Goal: Information Seeking & Learning: Learn about a topic

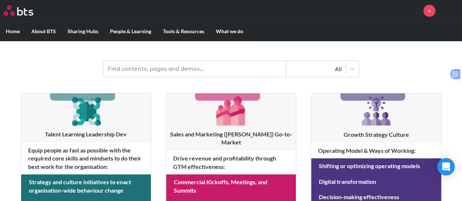
scroll to position [73, 0]
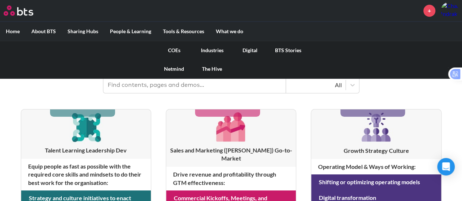
click at [213, 51] on link "Industries" at bounding box center [212, 50] width 38 height 19
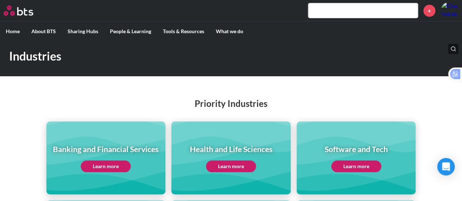
scroll to position [110, 0]
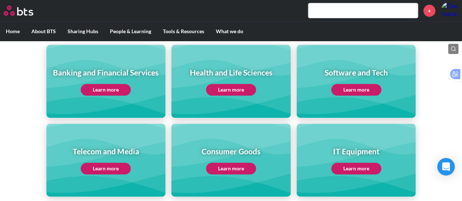
click at [224, 88] on link "Learn more" at bounding box center [231, 90] width 50 height 12
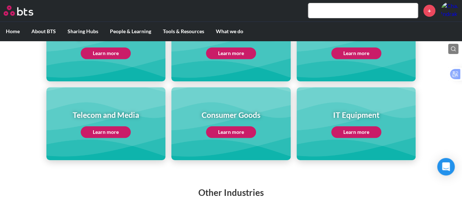
scroll to position [183, 0]
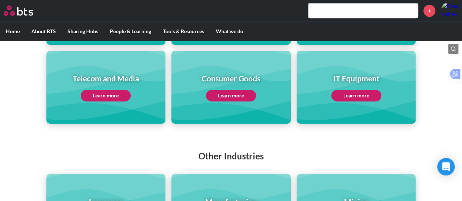
click at [230, 94] on link "Learn more" at bounding box center [231, 96] width 50 height 12
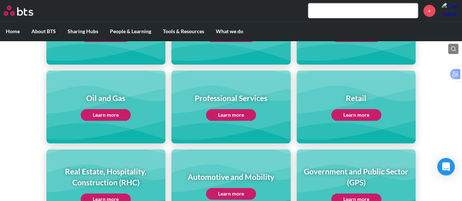
scroll to position [256, 0]
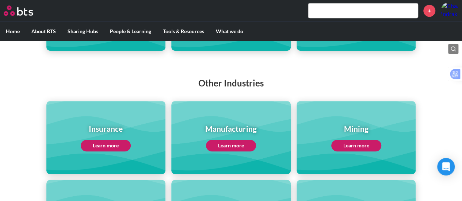
click at [244, 144] on link "Learn more" at bounding box center [231, 146] width 50 height 12
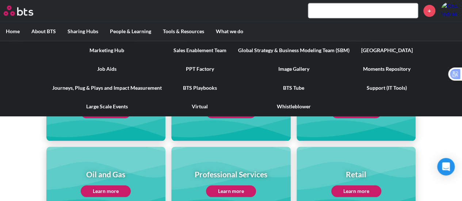
scroll to position [365, 0]
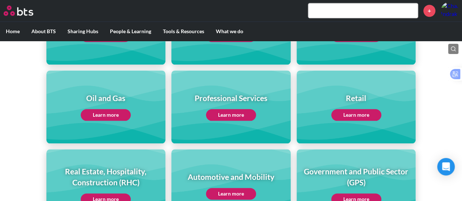
click at [238, 193] on link "Learn more" at bounding box center [231, 194] width 50 height 12
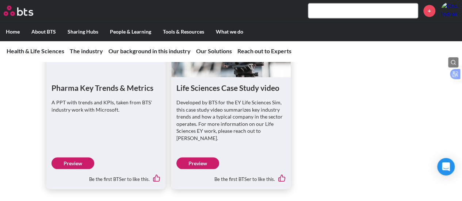
scroll to position [3470, 0]
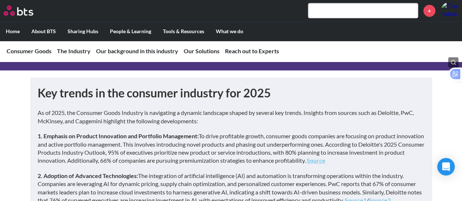
scroll to position [183, 0]
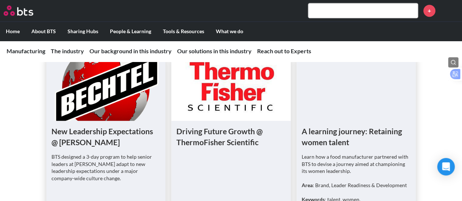
scroll to position [1644, 0]
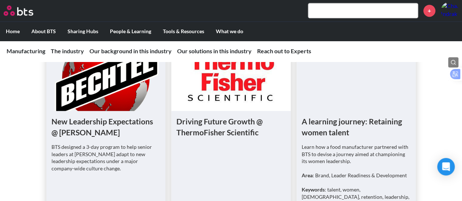
click at [111, 94] on figure at bounding box center [105, 78] width 119 height 66
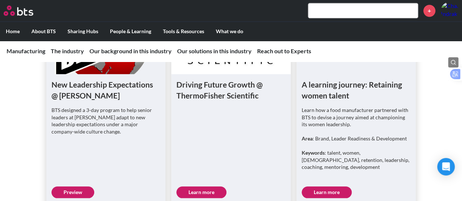
scroll to position [1717, 0]
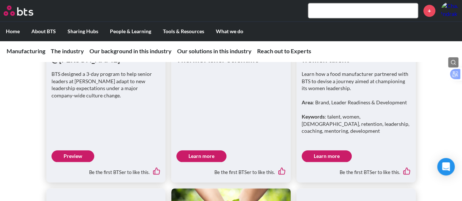
click at [77, 150] on link "Preview" at bounding box center [73, 156] width 43 height 12
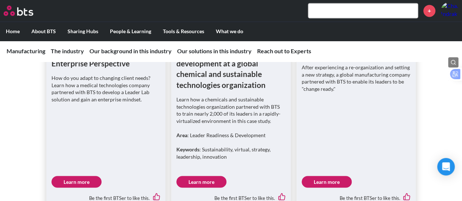
scroll to position [1973, 0]
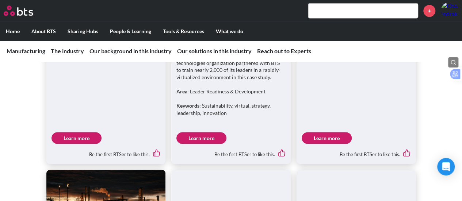
click at [213, 132] on link "Learn more" at bounding box center [201, 138] width 50 height 12
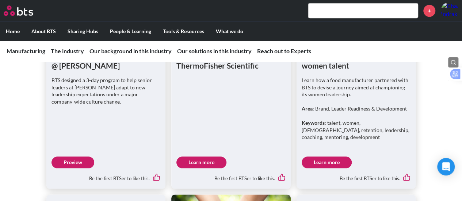
scroll to position [1717, 0]
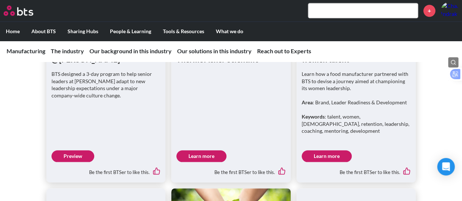
click at [321, 150] on link "Learn more" at bounding box center [327, 156] width 50 height 12
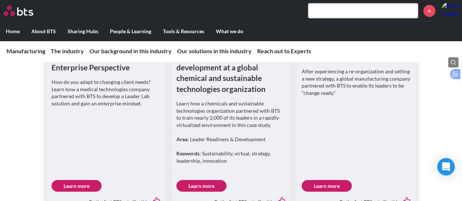
scroll to position [1936, 0]
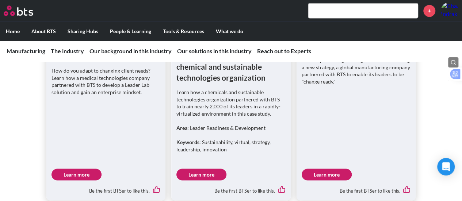
click at [87, 169] on link "Learn more" at bounding box center [77, 175] width 50 height 12
click at [319, 169] on link "Learn more" at bounding box center [327, 175] width 50 height 12
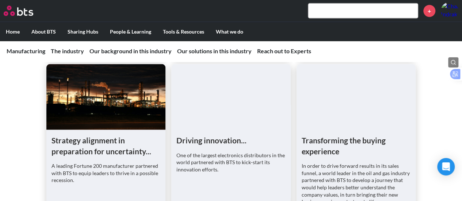
scroll to position [2119, 0]
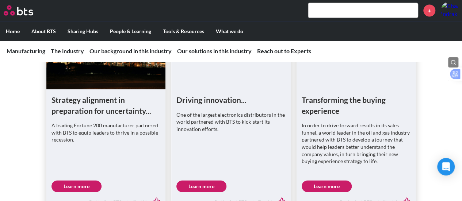
click at [73, 181] on link "Learn more" at bounding box center [77, 187] width 50 height 12
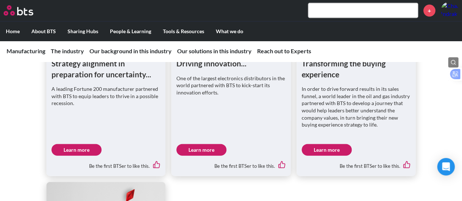
click at [330, 144] on link "Learn more" at bounding box center [327, 150] width 50 height 12
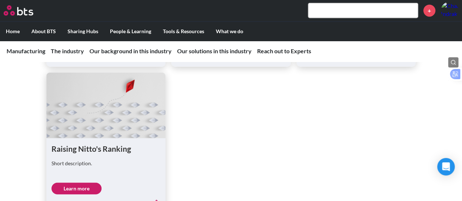
scroll to position [2301, 0]
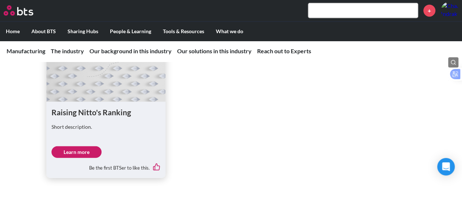
click at [78, 146] on link "Learn more" at bounding box center [77, 152] width 50 height 12
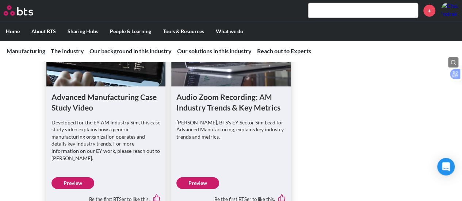
scroll to position [2520, 0]
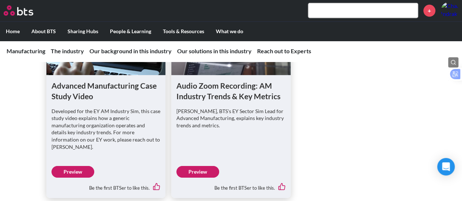
click at [61, 166] on link "Preview" at bounding box center [73, 172] width 43 height 12
click at [202, 166] on link "Preview" at bounding box center [197, 172] width 43 height 12
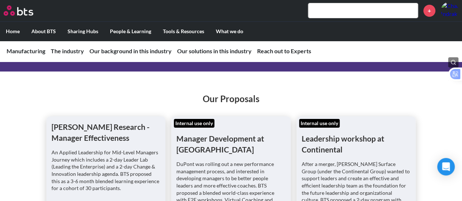
scroll to position [2740, 0]
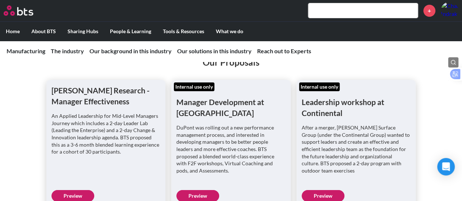
click at [74, 190] on link "Preview" at bounding box center [73, 196] width 43 height 12
click at [213, 190] on link "Preview" at bounding box center [197, 196] width 43 height 12
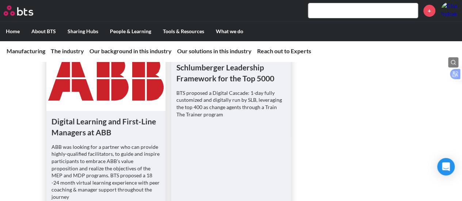
scroll to position [2886, 0]
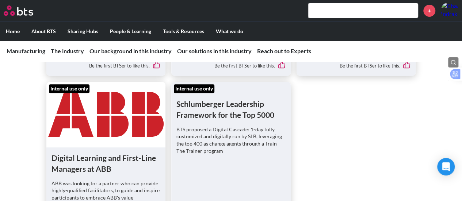
click at [323, 106] on ul "Lam Research - Manager Effectiveness An Applied Leadership for Mid-Level Manage…" at bounding box center [231, 109] width 370 height 351
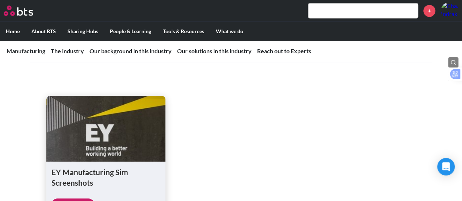
scroll to position [3324, 0]
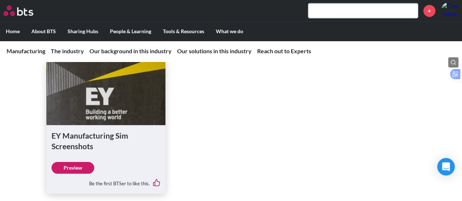
click at [78, 162] on link "Preview" at bounding box center [73, 168] width 43 height 12
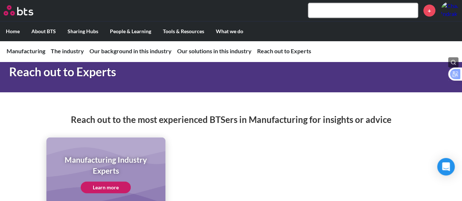
scroll to position [3492, 0]
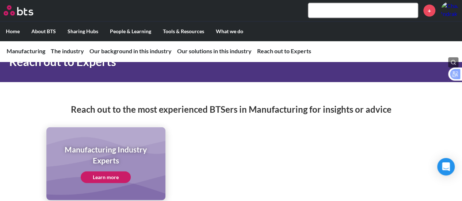
click at [121, 172] on link "Learn more" at bounding box center [106, 178] width 50 height 12
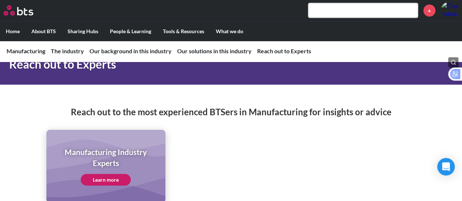
scroll to position [3273, 0]
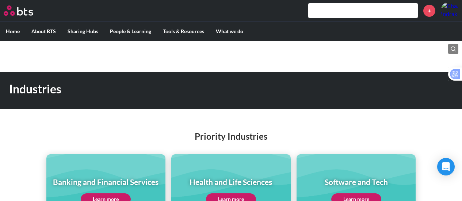
scroll to position [365, 0]
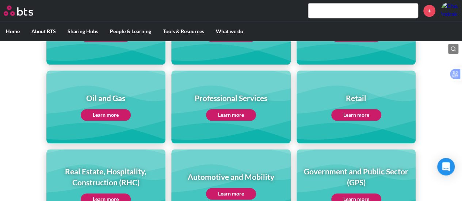
click at [233, 193] on link "Learn more" at bounding box center [231, 194] width 50 height 12
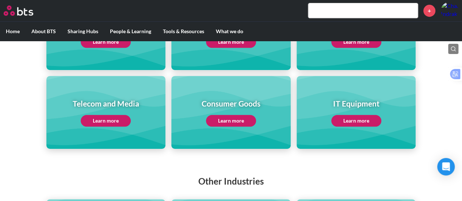
scroll to position [146, 0]
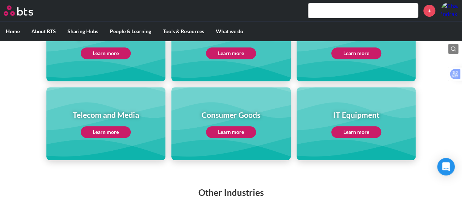
click at [241, 133] on link "Learn more" at bounding box center [231, 132] width 50 height 12
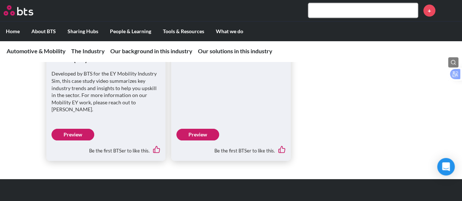
scroll to position [2268, 0]
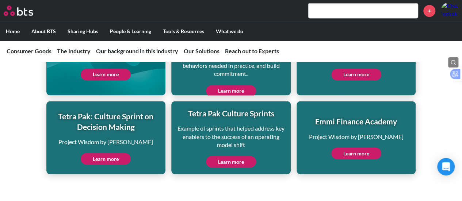
scroll to position [1973, 0]
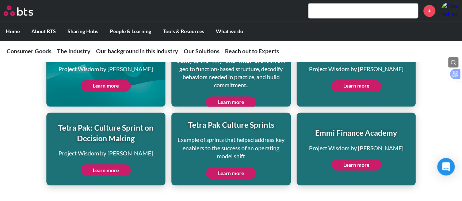
click at [361, 160] on link "Learn more" at bounding box center [356, 165] width 50 height 12
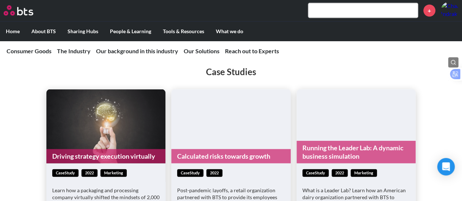
scroll to position [2119, 0]
click at [118, 149] on link "Driving strategy execution virtually" at bounding box center [105, 156] width 119 height 14
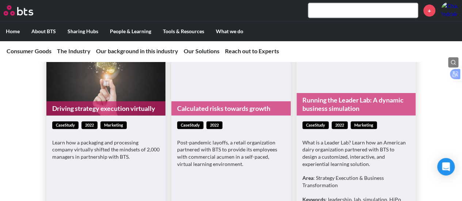
scroll to position [2155, 0]
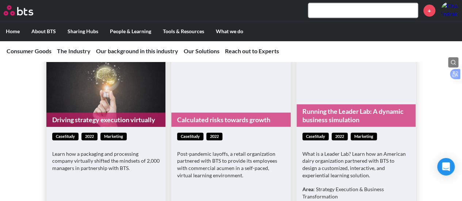
click at [240, 113] on link "Calculated risks towards growth" at bounding box center [230, 120] width 119 height 14
click at [344, 106] on link "Running the Leader Lab: A dynamic business simulation" at bounding box center [356, 115] width 119 height 23
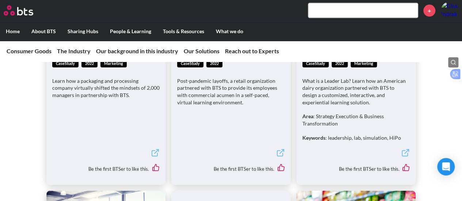
scroll to position [2338, 0]
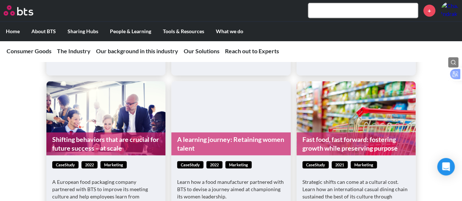
click at [110, 133] on link "Shifting behaviors that are crucial for future success – at scale" at bounding box center [105, 144] width 119 height 23
click at [241, 133] on link "A learning journey: Retaining women talent" at bounding box center [230, 144] width 119 height 23
click at [256, 136] on link "A learning journey: Retaining women talent" at bounding box center [230, 144] width 119 height 23
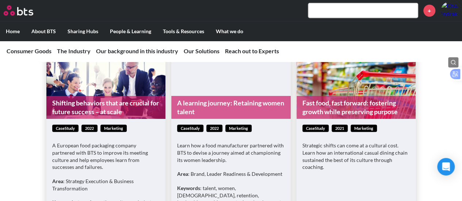
click at [343, 101] on link "Fast food, fast forward: fostering growth while preserving purpose" at bounding box center [356, 107] width 119 height 23
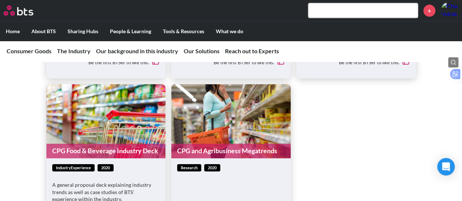
scroll to position [2594, 0]
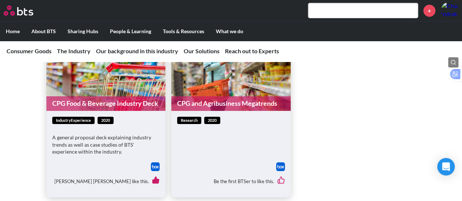
click at [129, 96] on link "CPG Food & Beverage Industry Deck" at bounding box center [105, 103] width 119 height 14
click at [231, 96] on link "CPG and Agribusiness Megatrends" at bounding box center [230, 103] width 119 height 14
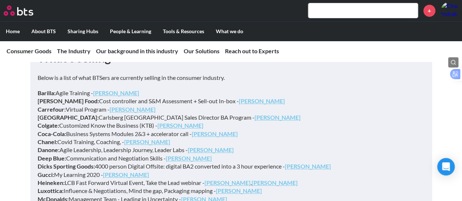
scroll to position [2813, 0]
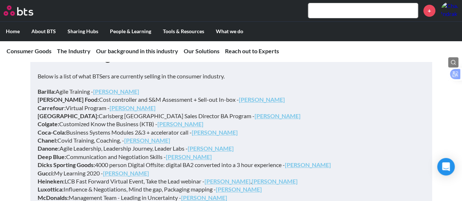
click at [285, 99] on p "Barilla: Agile Training - Laura Monti Bolton Food: Cost controller and S&M Asse…" at bounding box center [231, 170] width 387 height 164
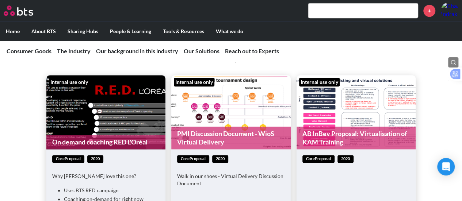
scroll to position [3141, 0]
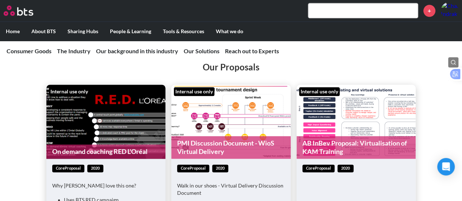
click at [248, 136] on link "PMI Discussion Document - WioS Virtual Delivery" at bounding box center [230, 147] width 119 height 23
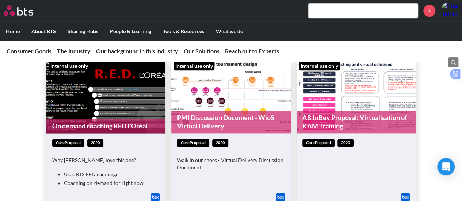
scroll to position [3178, 0]
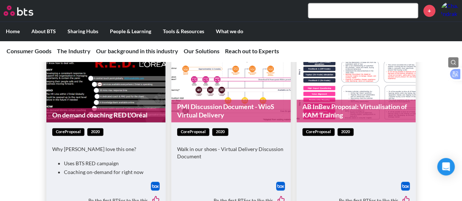
click at [382, 105] on link "AB InBev Proposal: Virtualisation of KAM Training" at bounding box center [356, 111] width 119 height 23
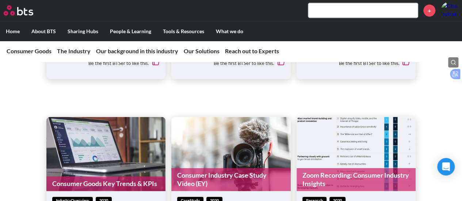
scroll to position [3580, 0]
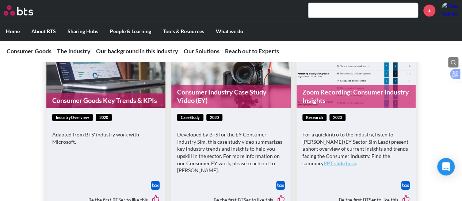
click at [137, 95] on link "Consumer Goods Key Trends & KPIs" at bounding box center [105, 101] width 119 height 14
click at [263, 94] on link "Consumer Industry Case Study Video (EY)" at bounding box center [230, 96] width 119 height 23
click at [365, 92] on link "Zoom Recording: Consumer Industry Insights" at bounding box center [356, 96] width 119 height 23
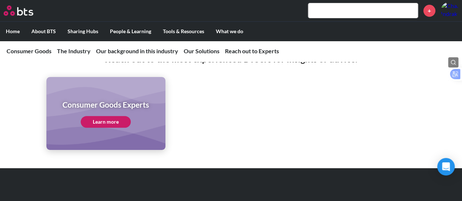
scroll to position [4237, 0]
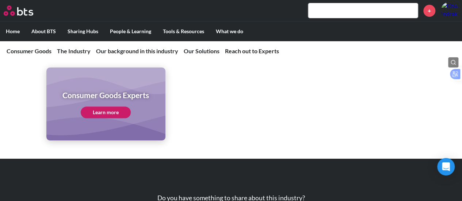
click at [109, 107] on link "Learn more" at bounding box center [106, 113] width 50 height 12
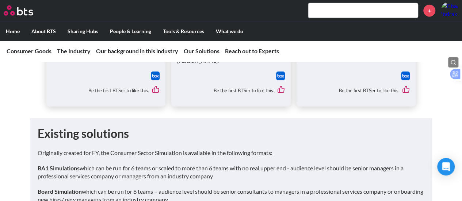
scroll to position [3543, 0]
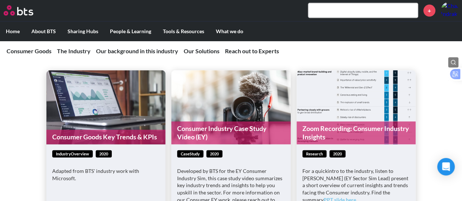
click at [148, 135] on link "Consumer Goods Key Trends & KPIs" at bounding box center [105, 137] width 119 height 14
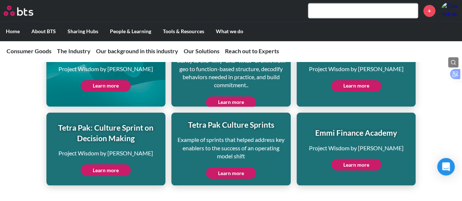
scroll to position [1899, 0]
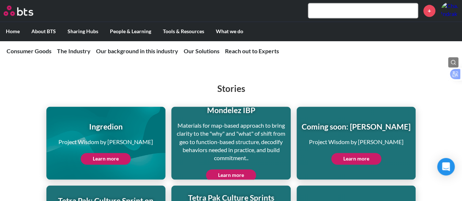
click at [101, 153] on link "Learn more" at bounding box center [106, 159] width 50 height 12
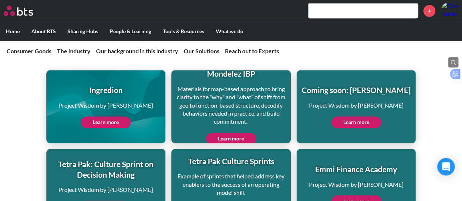
click at [220, 133] on link "Learn more" at bounding box center [231, 139] width 50 height 12
click at [362, 117] on link "Learn more" at bounding box center [356, 123] width 50 height 12
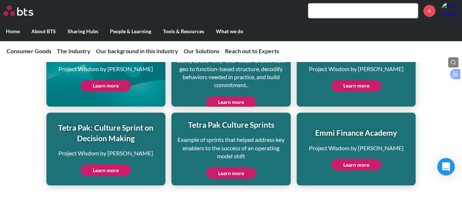
click at [105, 164] on link "Learn more" at bounding box center [106, 170] width 50 height 12
click at [230, 167] on link "Learn more" at bounding box center [231, 173] width 50 height 12
click at [366, 161] on link "Learn more" at bounding box center [356, 165] width 50 height 12
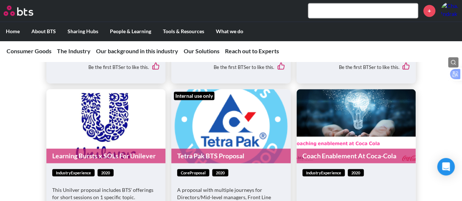
scroll to position [3324, 0]
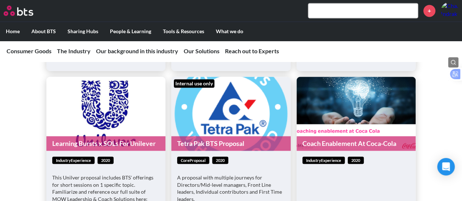
click at [110, 136] on link "Learning Bursts x SOLs For Unilever" at bounding box center [105, 143] width 119 height 14
click at [226, 136] on link "Tetra Pak BTS Proposal" at bounding box center [230, 143] width 119 height 14
click at [449, 95] on div "Our Proposals Internal use only On demand coaching RED L'Oréal coreProposal 202…" at bounding box center [231, 58] width 462 height 388
click at [363, 136] on link "Coach Enablement At Coca-Cola" at bounding box center [356, 143] width 119 height 14
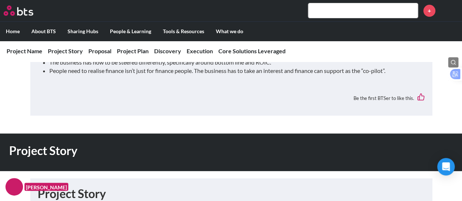
scroll to position [256, 0]
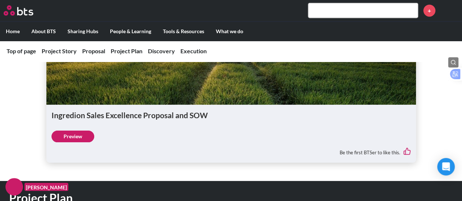
scroll to position [877, 0]
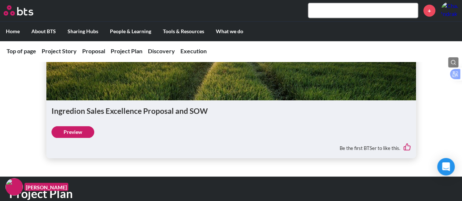
click at [80, 130] on link "Preview" at bounding box center [73, 132] width 43 height 12
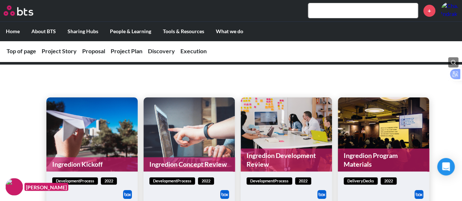
scroll to position [1498, 0]
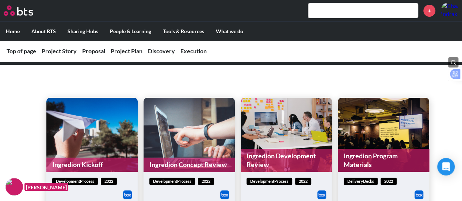
click at [215, 84] on div "Ingredion Kickoff developmentProcess 2022 Be the first BTSer to like this. Ingr…" at bounding box center [231, 149] width 462 height 154
click at [374, 160] on link "Ingredion Program Materials" at bounding box center [383, 160] width 91 height 23
click at [204, 164] on link "Ingredion Concept Review" at bounding box center [189, 165] width 91 height 14
click at [88, 167] on link "Ingredion Kickoff" at bounding box center [91, 165] width 91 height 14
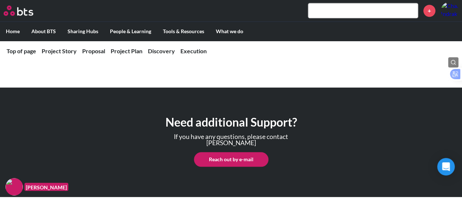
scroll to position [1694, 0]
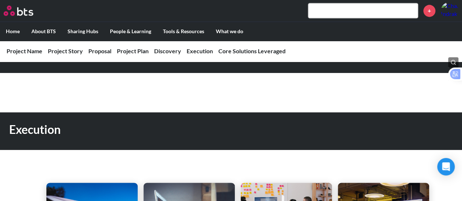
scroll to position [658, 0]
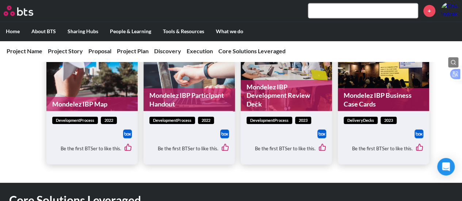
click at [187, 98] on link "Mondelez IBP Participant Handout" at bounding box center [189, 99] width 91 height 23
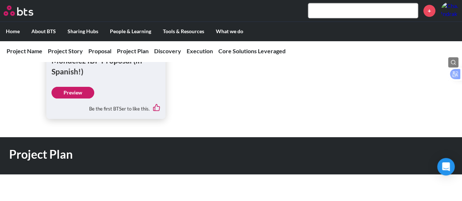
scroll to position [292, 0]
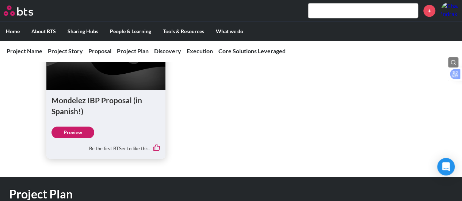
click at [77, 129] on link "Preview" at bounding box center [73, 133] width 43 height 12
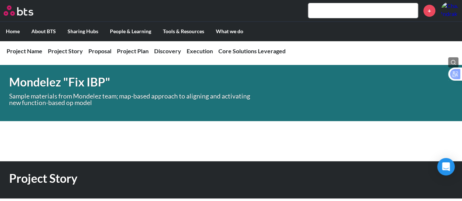
scroll to position [0, 0]
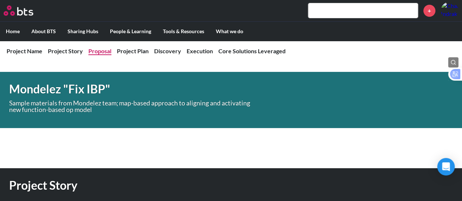
click at [99, 49] on link "Proposal" at bounding box center [99, 50] width 23 height 7
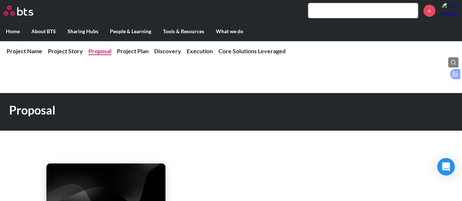
scroll to position [154, 0]
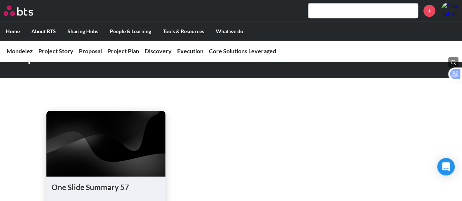
scroll to position [438, 0]
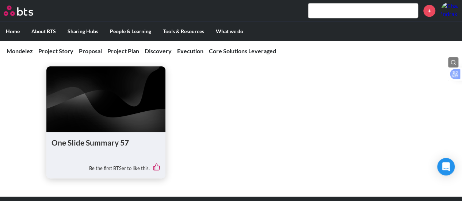
click at [129, 119] on figure at bounding box center [105, 99] width 119 height 66
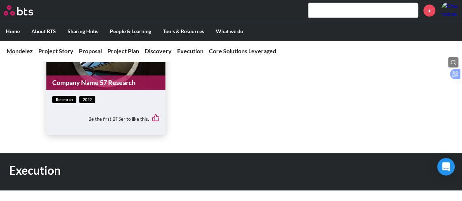
scroll to position [804, 0]
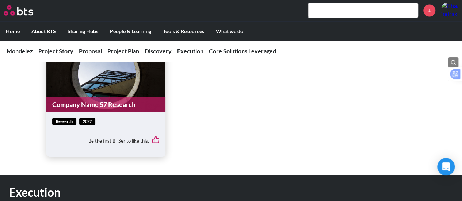
click at [134, 106] on link "Company Name 57 Research" at bounding box center [105, 105] width 119 height 14
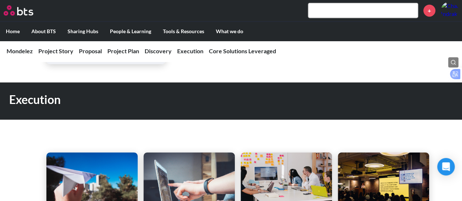
scroll to position [986, 0]
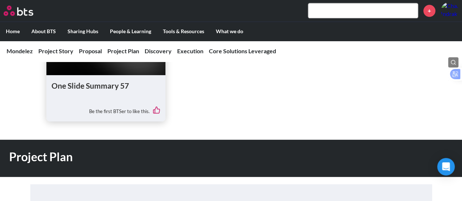
scroll to position [548, 0]
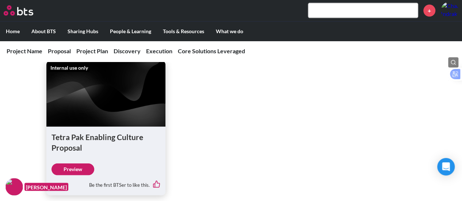
scroll to position [878, 0]
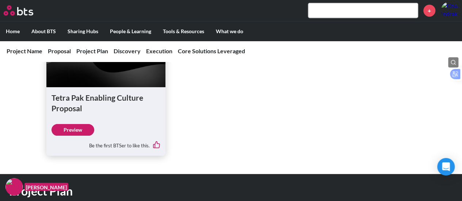
click at [81, 130] on link "Preview" at bounding box center [73, 130] width 43 height 12
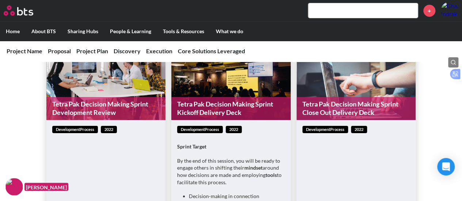
scroll to position [1243, 0]
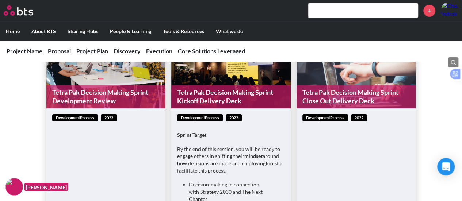
click at [122, 141] on div "developmentProcess 2022 Be the first BTSer to like this." at bounding box center [105, 192] width 119 height 169
click at [368, 98] on link "Tetra Pak Decision Making Sprint Close Out Delivery Deck" at bounding box center [356, 96] width 119 height 23
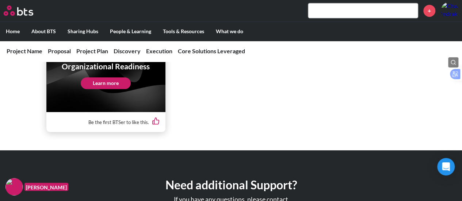
scroll to position [1536, 0]
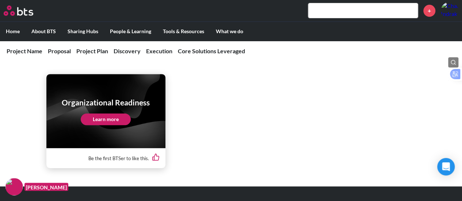
click at [118, 118] on link "Learn more" at bounding box center [106, 120] width 50 height 12
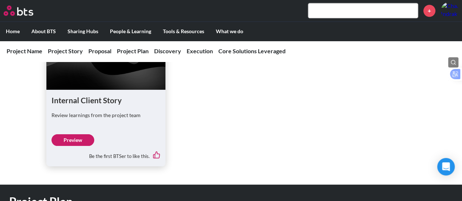
scroll to position [256, 0]
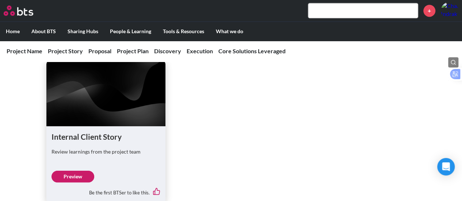
click at [81, 176] on link "Preview" at bounding box center [73, 177] width 43 height 12
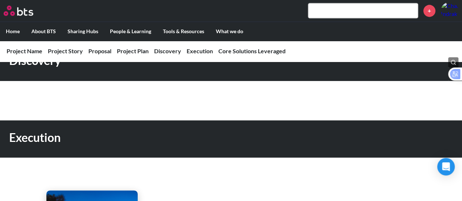
scroll to position [658, 0]
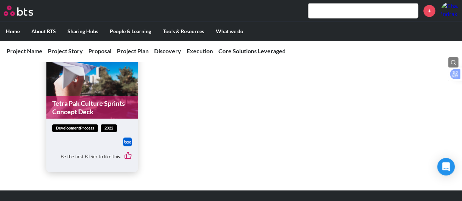
click at [88, 108] on link "Tetra Pak Culture Sprints Concept Deck" at bounding box center [91, 107] width 91 height 23
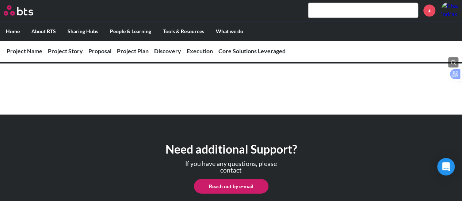
scroll to position [851, 0]
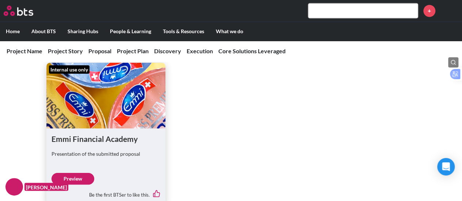
scroll to position [658, 0]
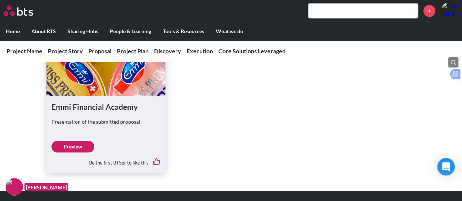
click at [71, 147] on link "Preview" at bounding box center [73, 147] width 43 height 12
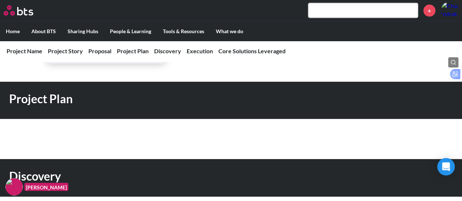
scroll to position [950, 0]
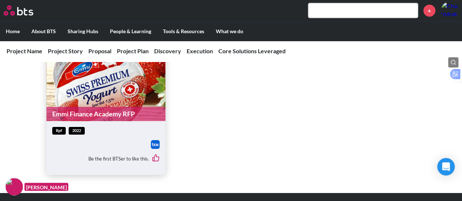
click at [83, 113] on link "Emmi Finance Academy RFP" at bounding box center [105, 114] width 119 height 14
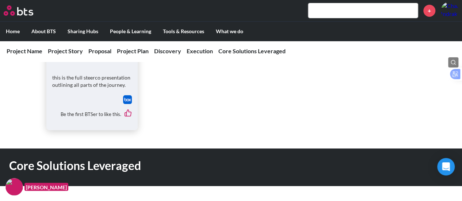
scroll to position [1315, 0]
